Goal: Task Accomplishment & Management: Use online tool/utility

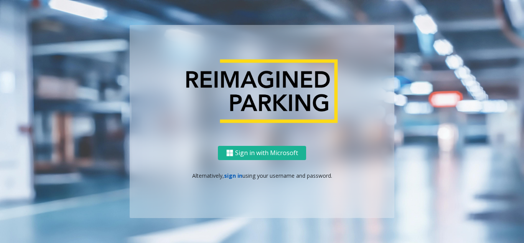
click at [233, 176] on link "sign in" at bounding box center [233, 175] width 18 height 7
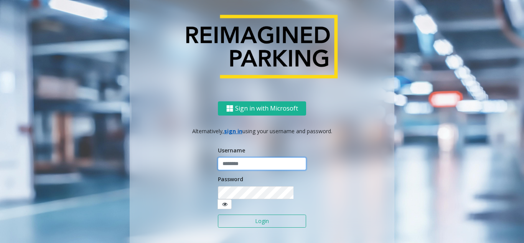
click at [236, 170] on input "text" at bounding box center [262, 163] width 88 height 13
type input "**********"
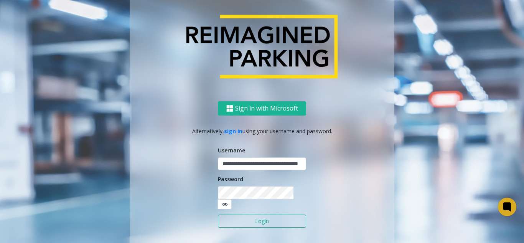
click at [235, 214] on button "Login" at bounding box center [262, 220] width 88 height 13
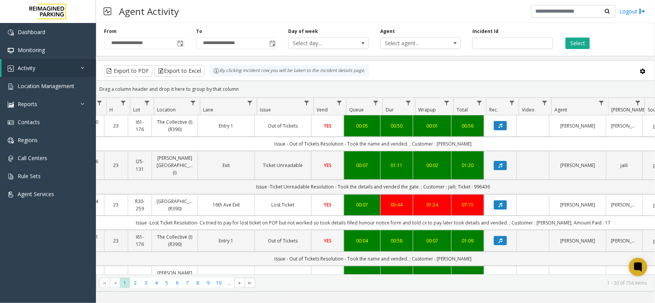
scroll to position [0, 81]
click at [524, 49] on div "**********" at bounding box center [375, 38] width 559 height 36
click at [524, 44] on button "Select" at bounding box center [578, 44] width 24 height 12
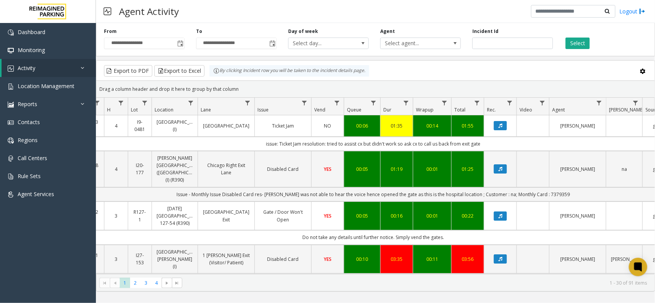
drag, startPoint x: 249, startPoint y: 90, endPoint x: 208, endPoint y: 77, distance: 43.1
click at [208, 77] on kendo-grid "Export to PDF Export to Excel By clicking Incident row you will be taken to the…" at bounding box center [375, 176] width 559 height 232
click at [237, 82] on kendo-grid-group-panel "Drag a column header and drop it here to group by that column" at bounding box center [375, 89] width 558 height 17
drag, startPoint x: 216, startPoint y: 80, endPoint x: 206, endPoint y: 75, distance: 11.5
click at [206, 75] on kendo-grid "Export to PDF Export to Excel By clicking Incident row you will be taken to the…" at bounding box center [375, 176] width 559 height 232
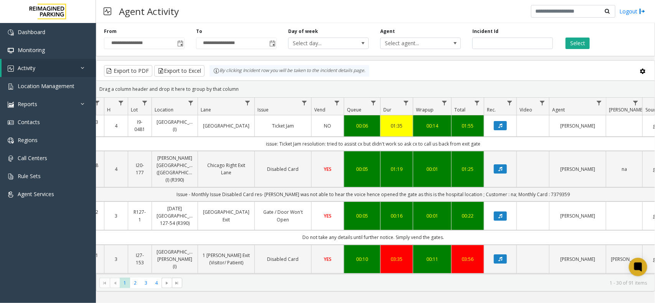
click at [247, 83] on div "Drag a column header and drop it here to group by that column" at bounding box center [375, 88] width 558 height 13
drag, startPoint x: 242, startPoint y: 86, endPoint x: 215, endPoint y: 75, distance: 29.2
click at [215, 75] on kendo-grid "Export to PDF Export to Excel By clicking Incident row you will be taken to the…" at bounding box center [375, 176] width 559 height 232
click at [238, 83] on div "Drag a column header and drop it here to group by that column" at bounding box center [375, 88] width 558 height 13
drag, startPoint x: 239, startPoint y: 87, endPoint x: 213, endPoint y: 79, distance: 26.9
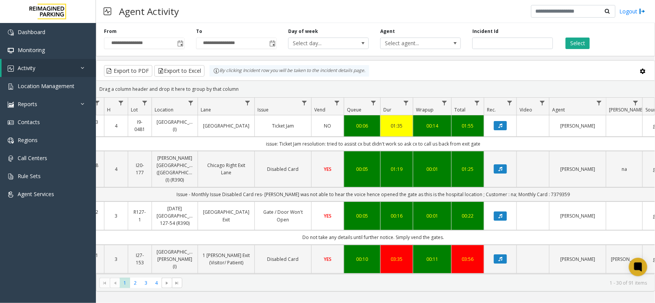
click at [213, 79] on kendo-grid "Export to PDF Export to Excel By clicking Incident row you will be taken to the…" at bounding box center [375, 176] width 559 height 232
click at [238, 80] on kendo-grid-toolbar "Export to PDF Export to Excel By clicking Incident row you will be taken to the…" at bounding box center [375, 71] width 558 height 20
drag, startPoint x: 237, startPoint y: 85, endPoint x: 217, endPoint y: 73, distance: 23.6
click at [217, 73] on kendo-grid "Export to PDF Export to Excel By clicking Incident row you will be taken to the…" at bounding box center [375, 176] width 559 height 232
click at [247, 82] on div "Drag a column header and drop it here to group by that column" at bounding box center [375, 88] width 558 height 13
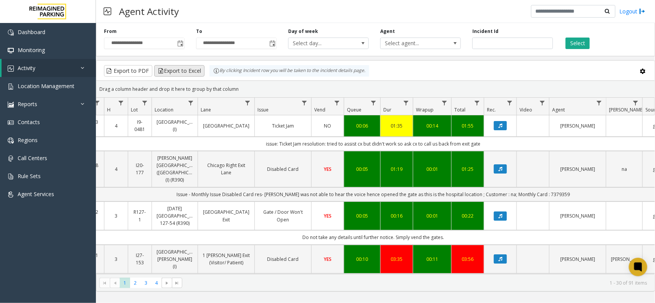
drag, startPoint x: 229, startPoint y: 77, endPoint x: 190, endPoint y: 68, distance: 40.4
click at [190, 68] on kendo-grid "Export to PDF Export to Excel By clicking Incident row you will be taken to the…" at bounding box center [375, 176] width 559 height 232
click at [256, 92] on div "Drag a column header and drop it here to group by that column" at bounding box center [375, 88] width 558 height 13
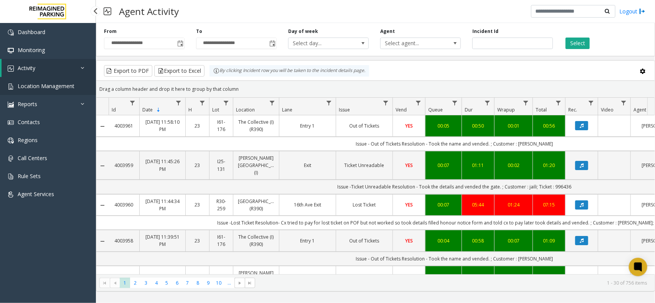
click at [54, 87] on span "Location Management" at bounding box center [46, 85] width 57 height 7
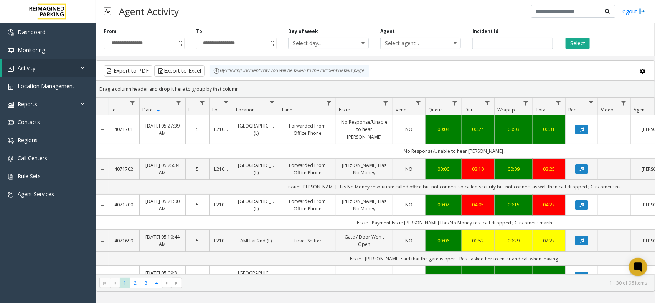
scroll to position [0, 81]
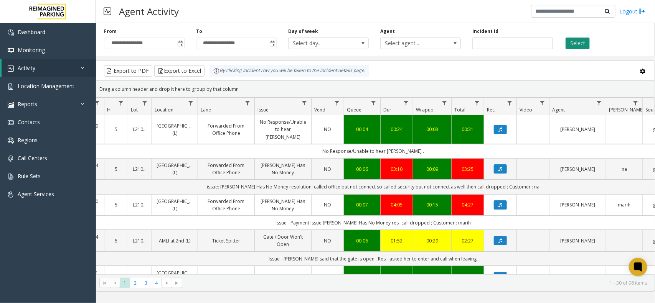
click at [589, 43] on button "Select" at bounding box center [578, 44] width 24 height 12
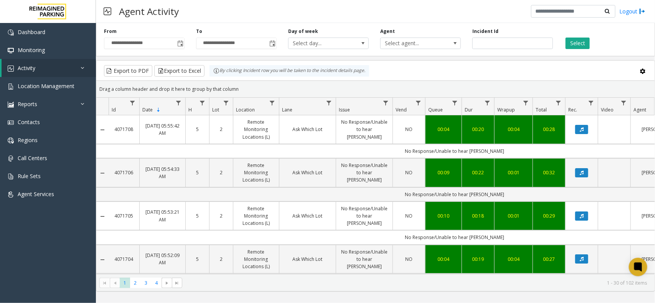
scroll to position [0, 81]
